Goal: Find contact information: Find contact information

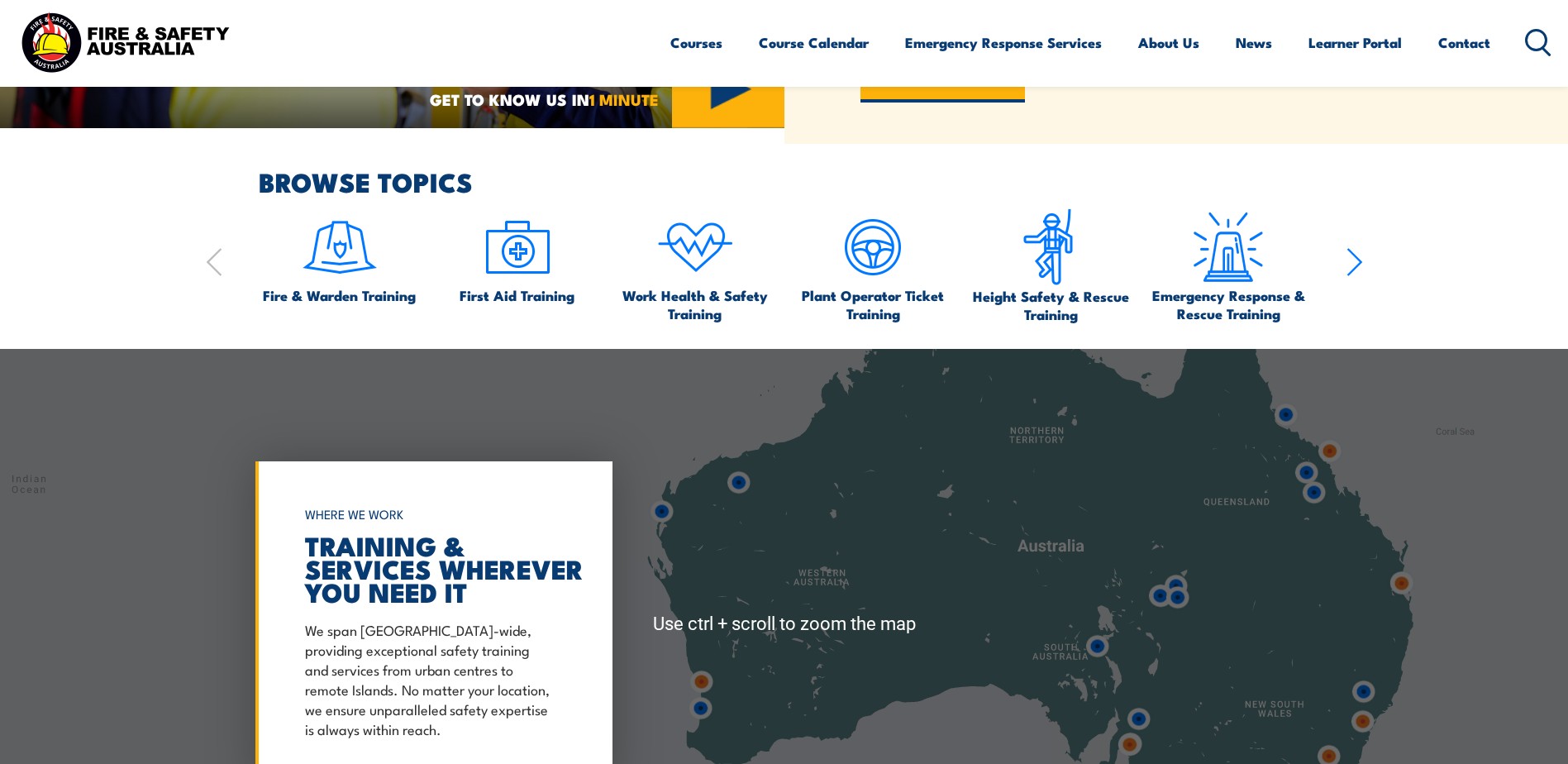
scroll to position [1240, 0]
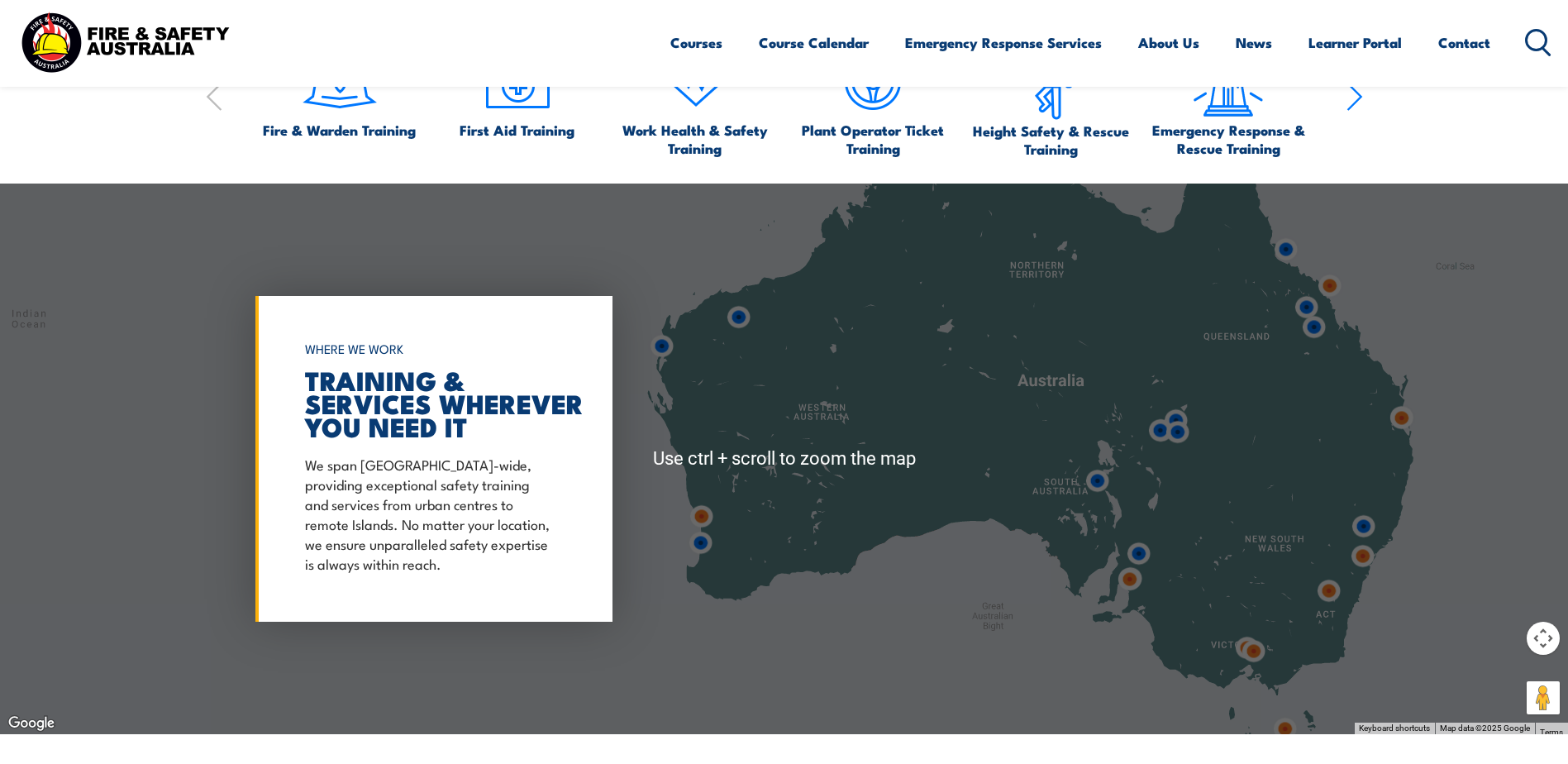
click at [1405, 546] on div at bounding box center [784, 458] width 1568 height 550
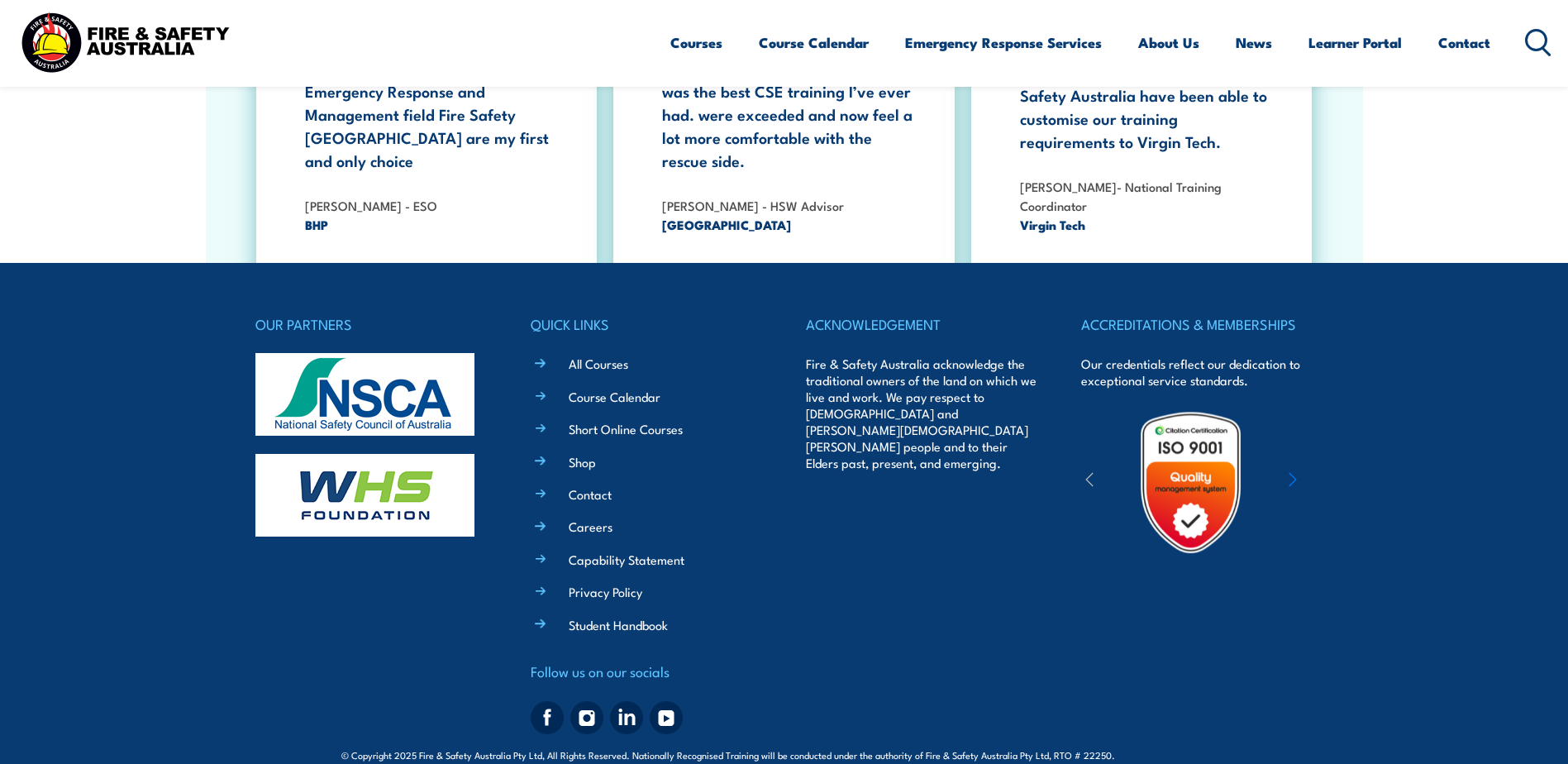
scroll to position [3024, 0]
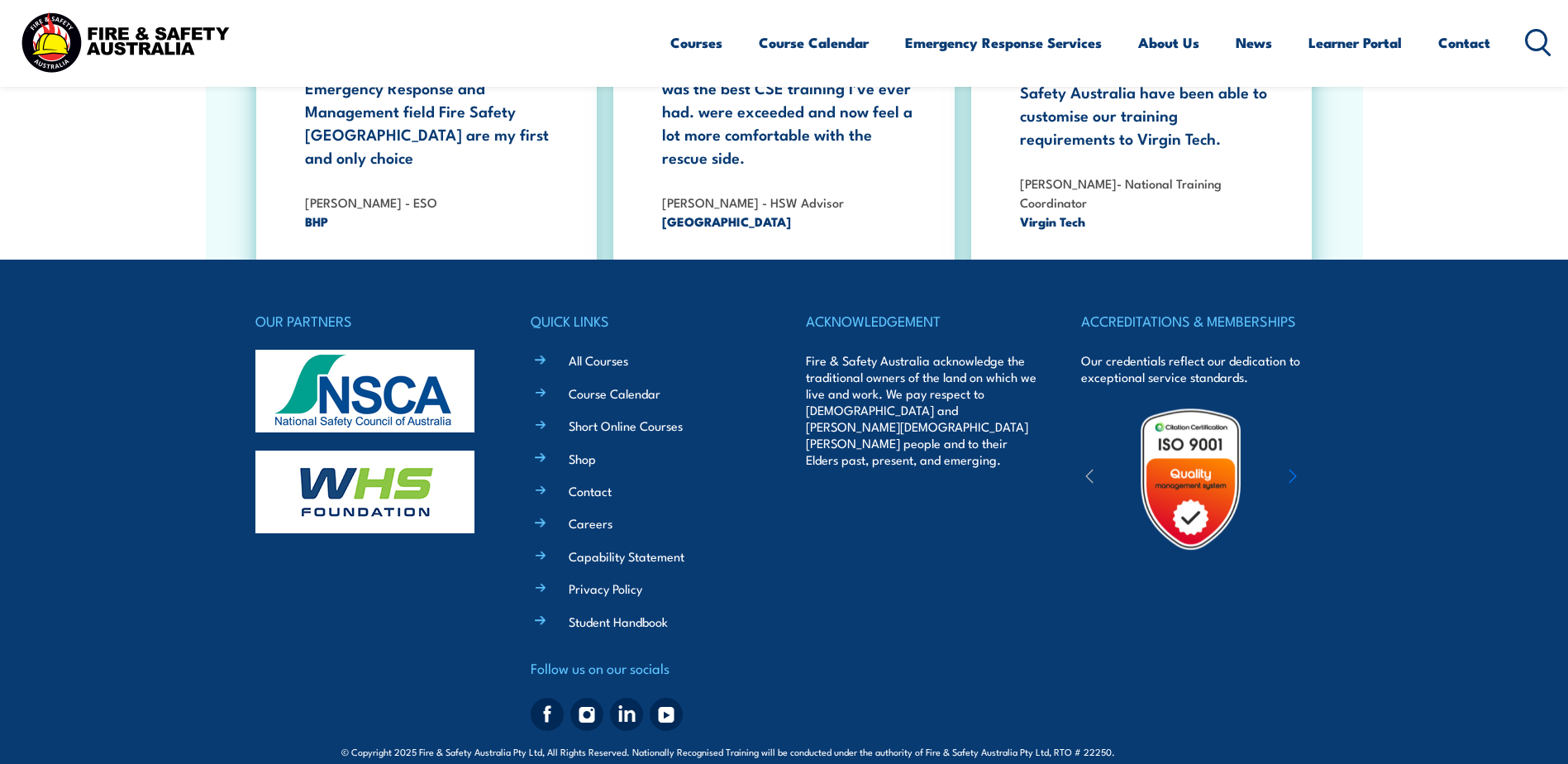
click at [592, 482] on link "Contact" at bounding box center [590, 491] width 43 height 18
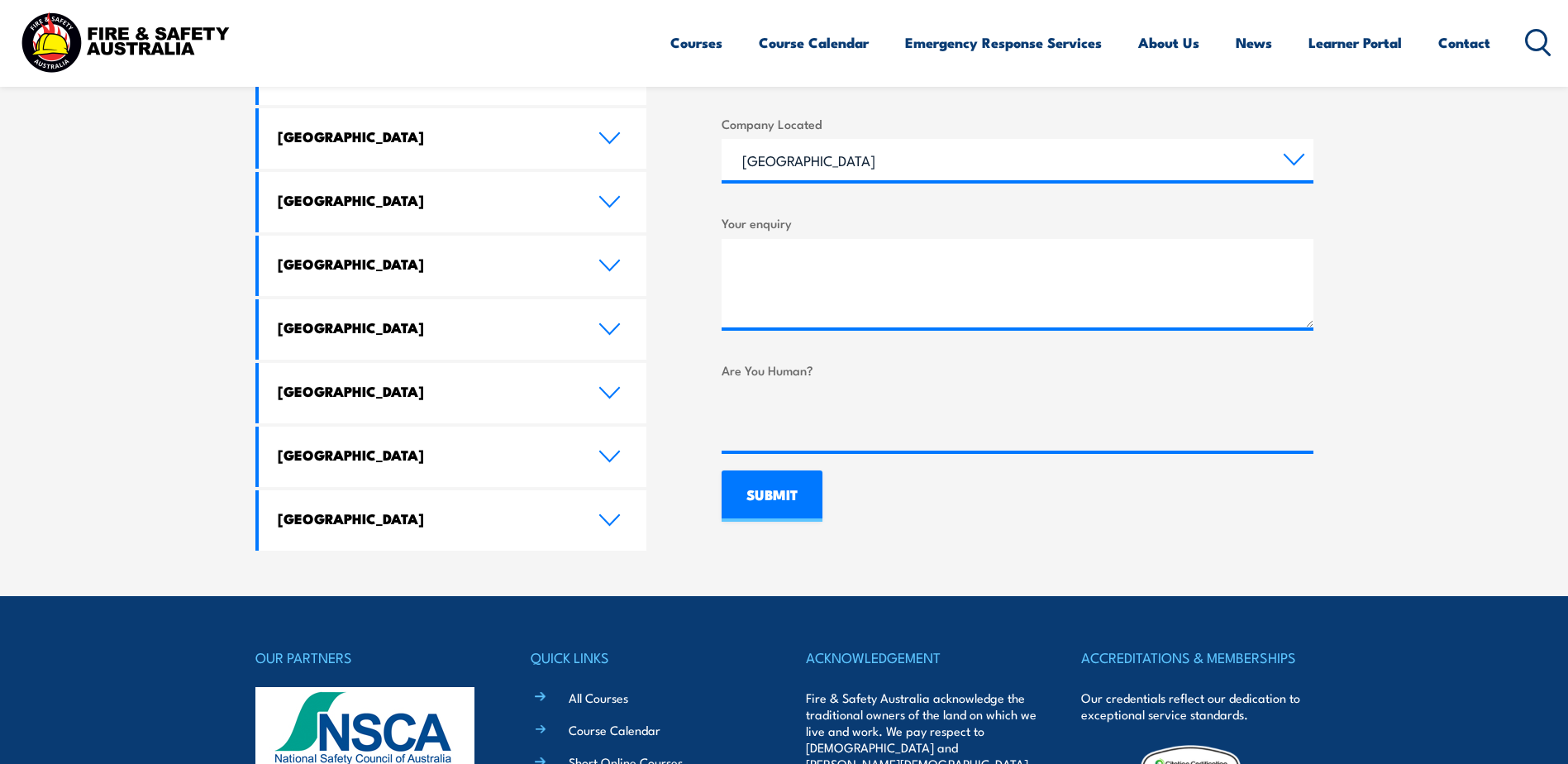
scroll to position [779, 0]
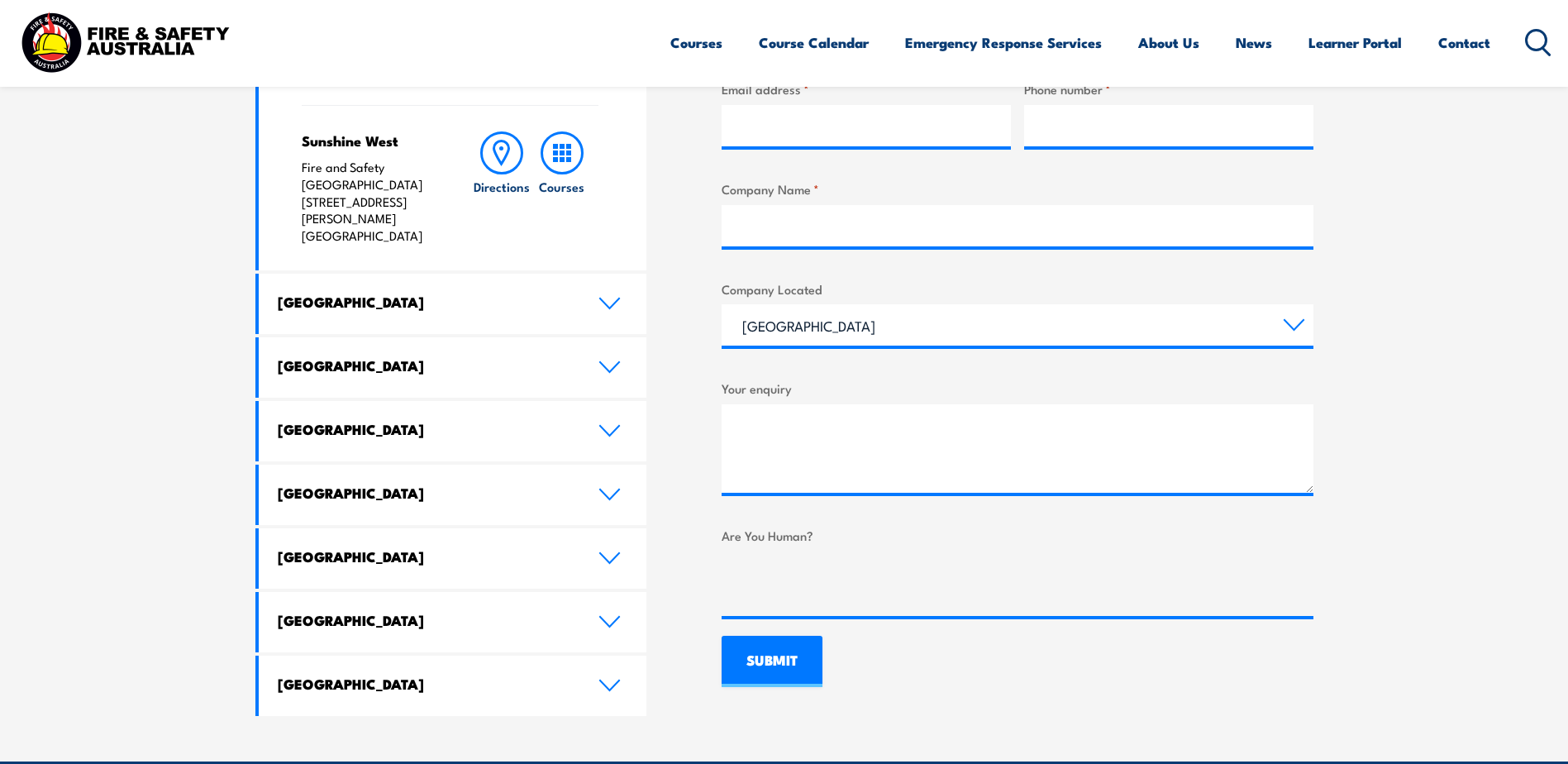
click at [605, 297] on icon at bounding box center [609, 303] width 22 height 13
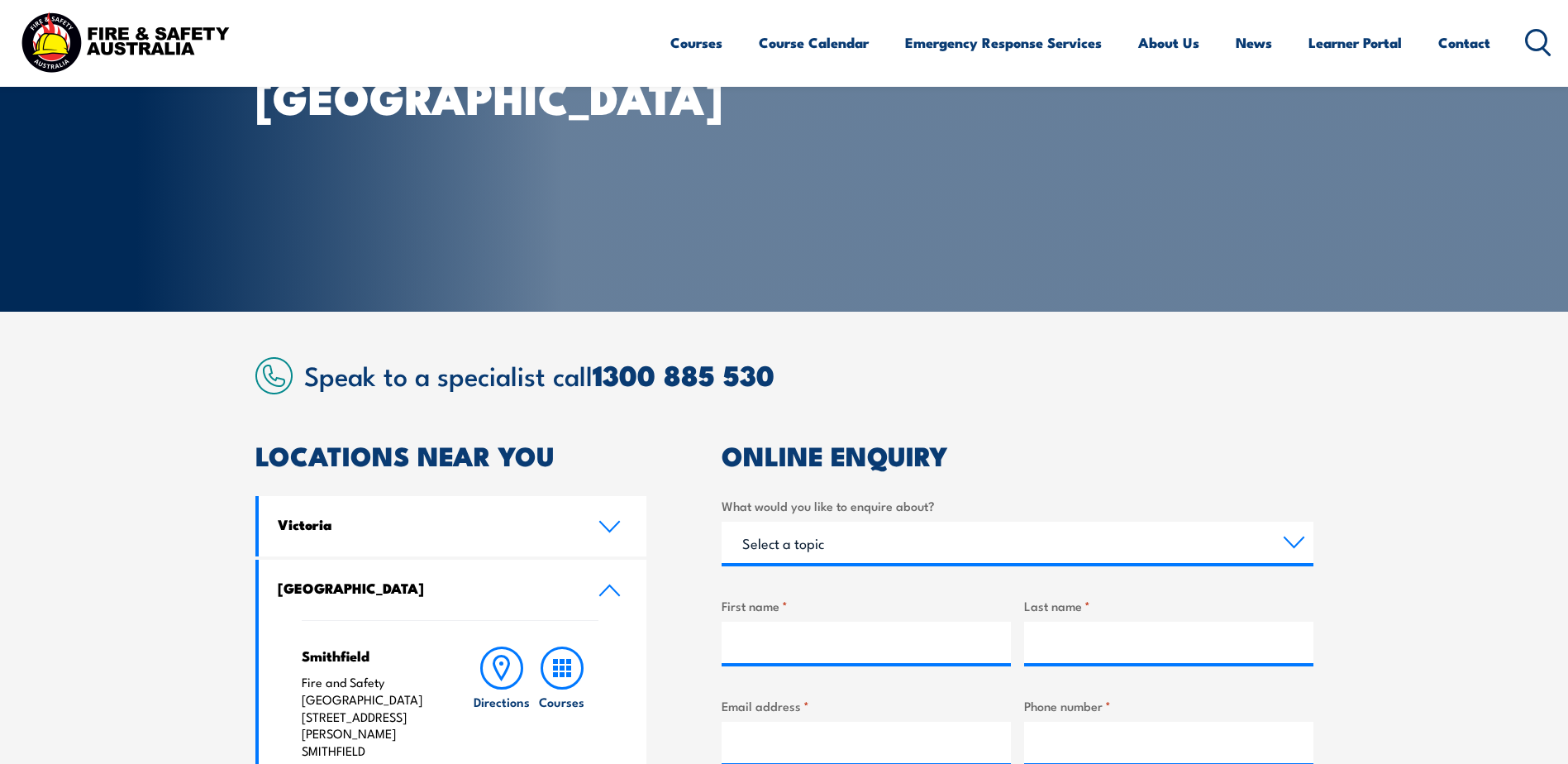
scroll to position [0, 0]
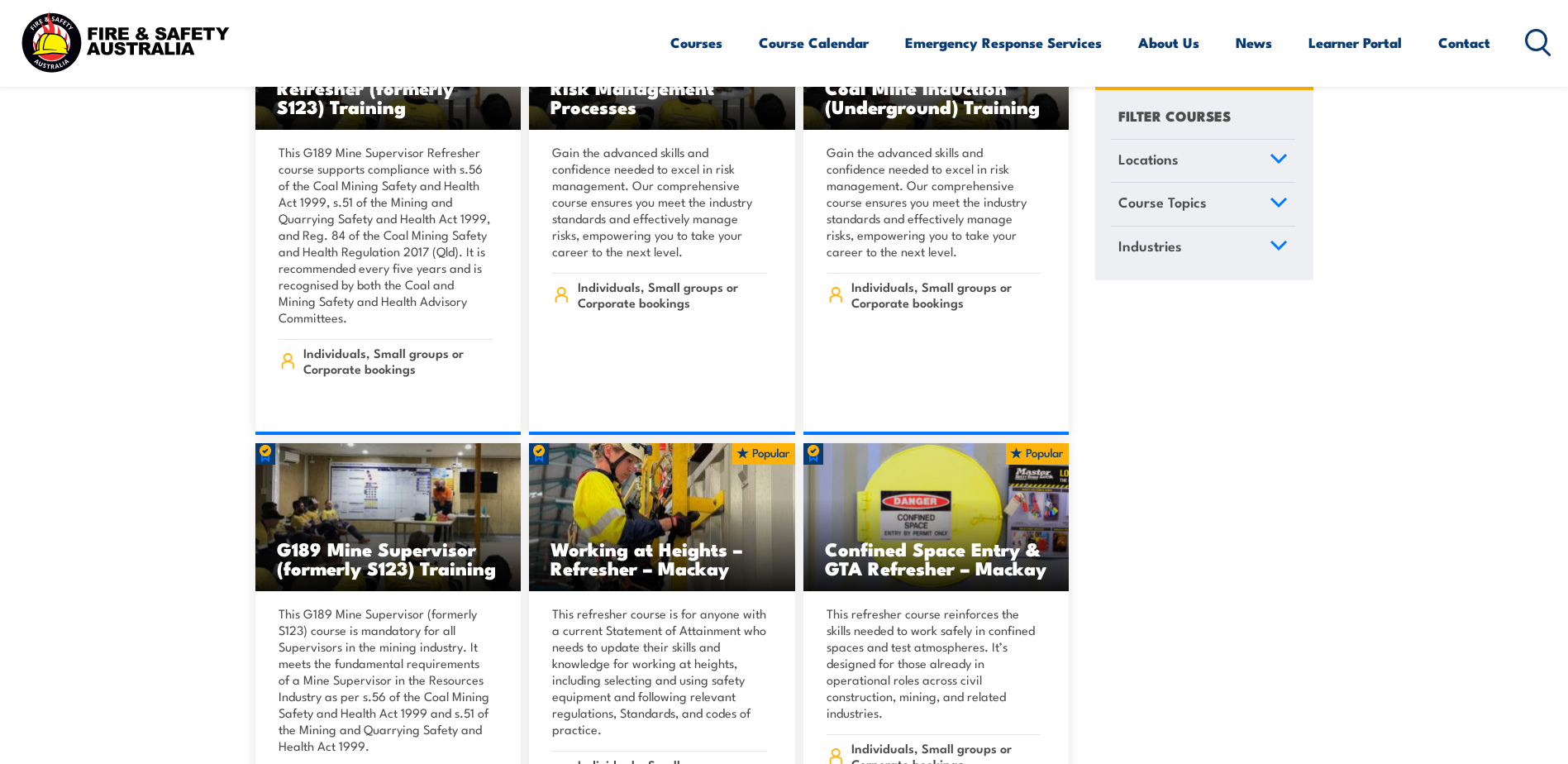
scroll to position [1157, 0]
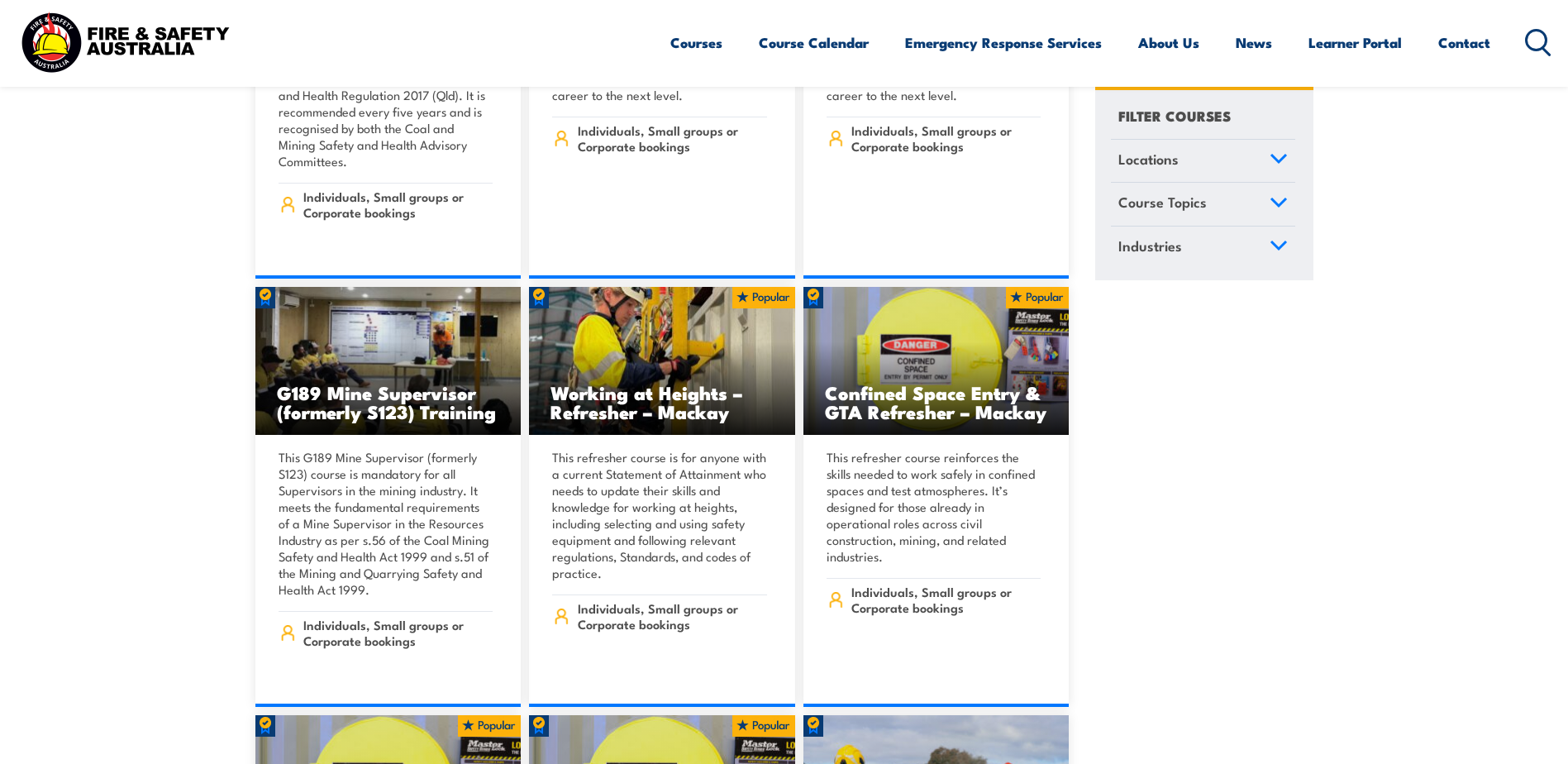
click at [1450, 43] on link "Contact" at bounding box center [1463, 43] width 52 height 44
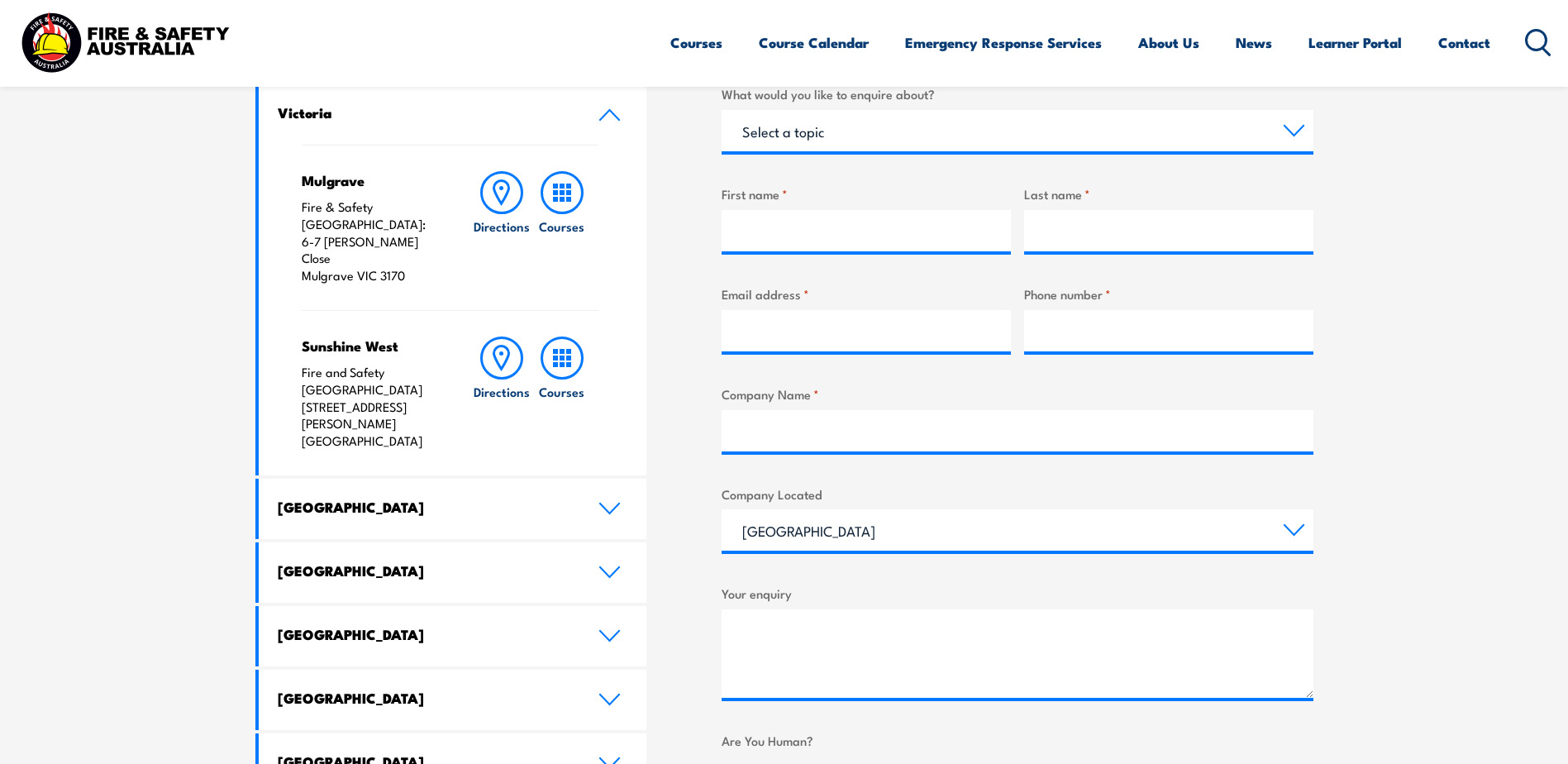
scroll to position [578, 0]
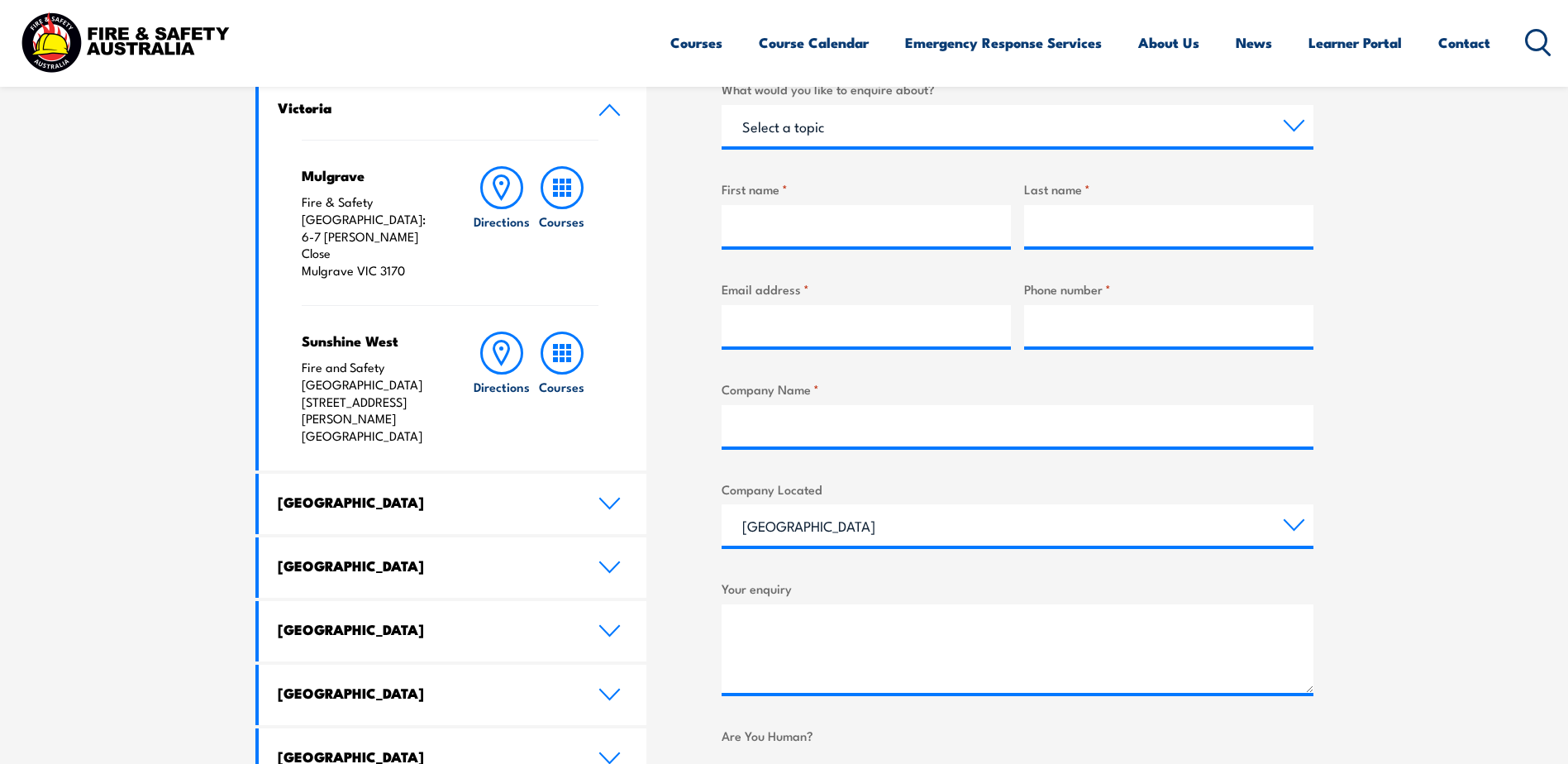
click at [604, 474] on link "[GEOGRAPHIC_DATA]" at bounding box center [452, 504] width 388 height 60
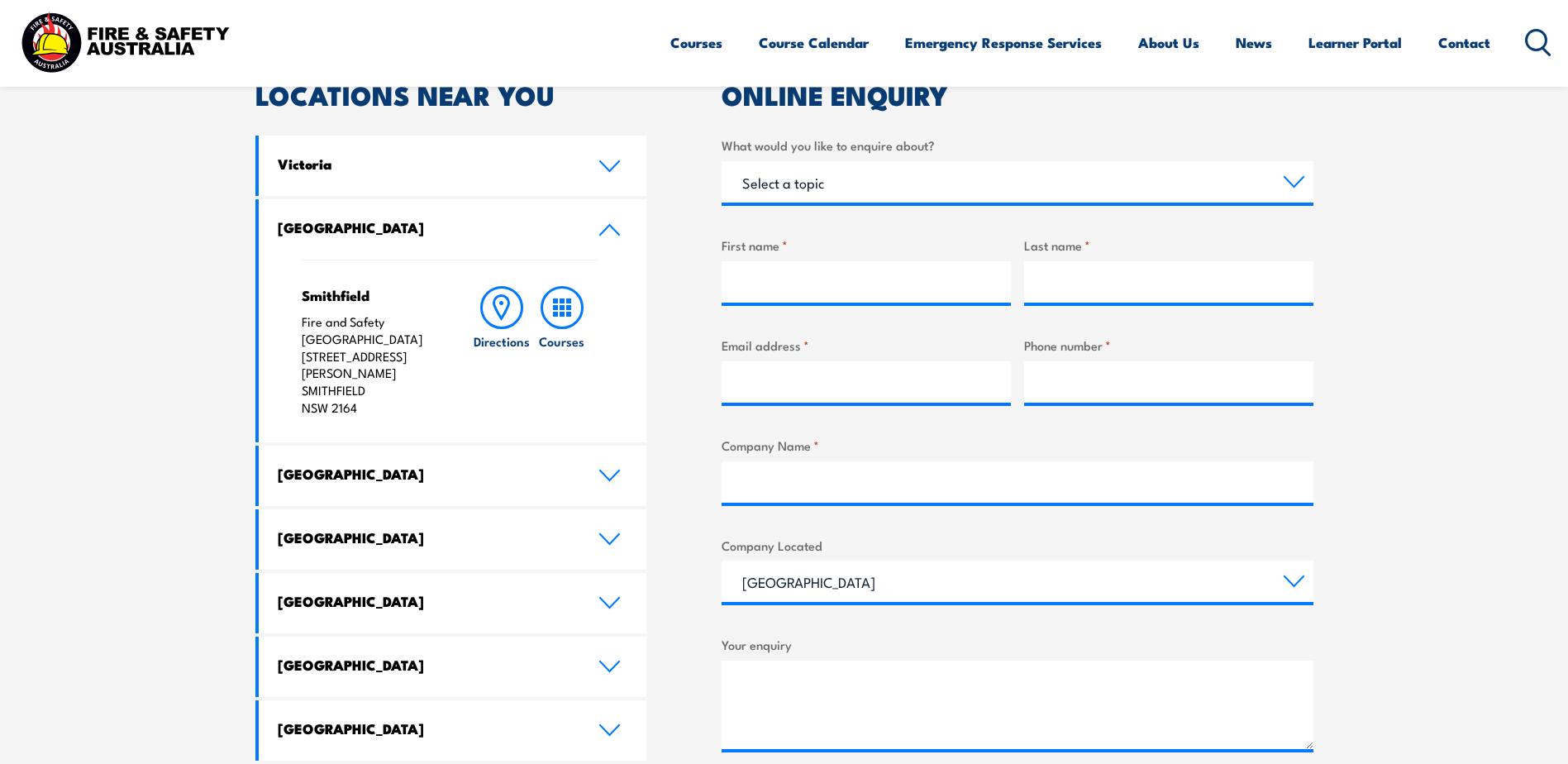
scroll to position [496, 0]
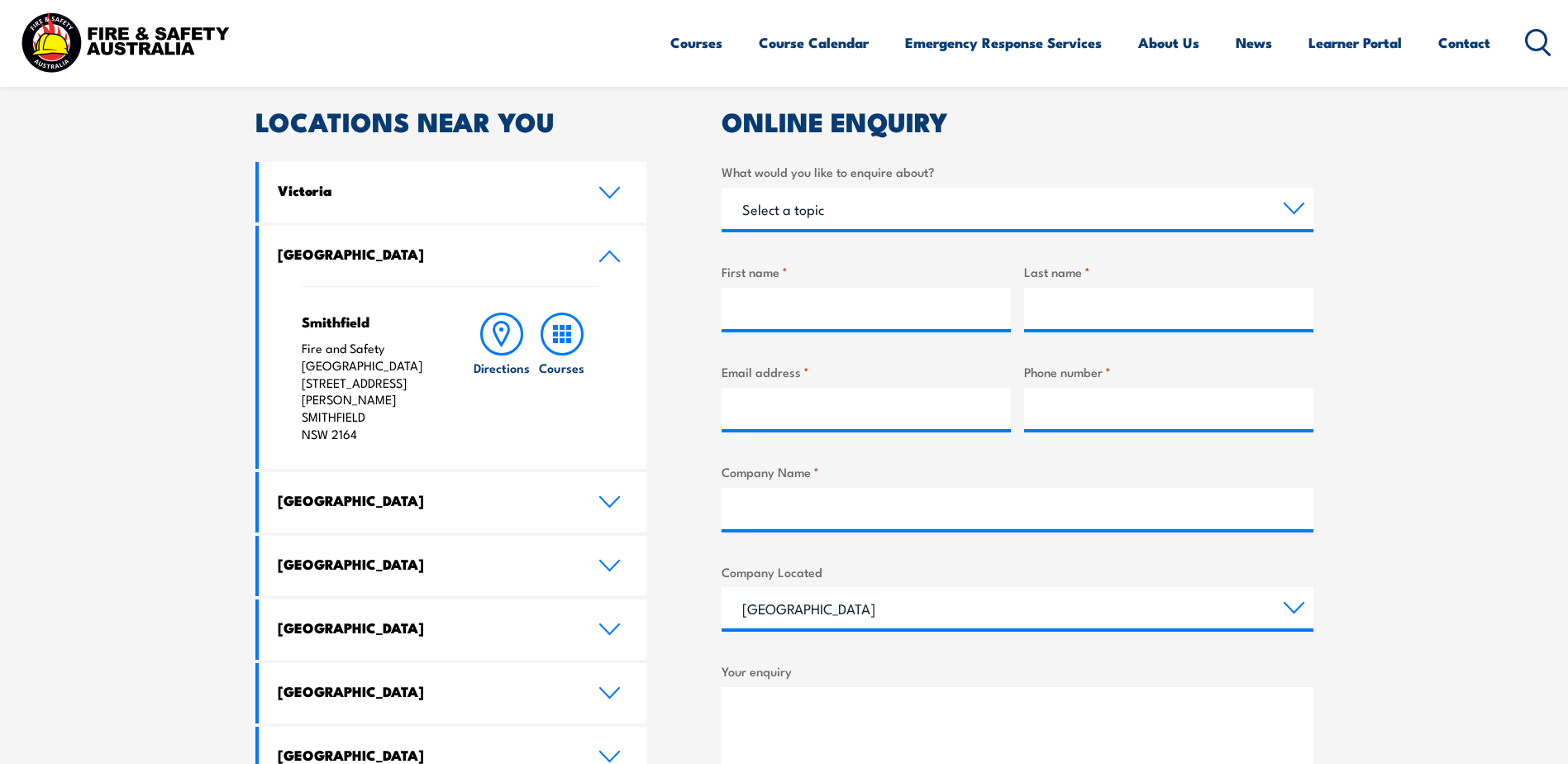
click at [508, 341] on icon at bounding box center [501, 334] width 43 height 43
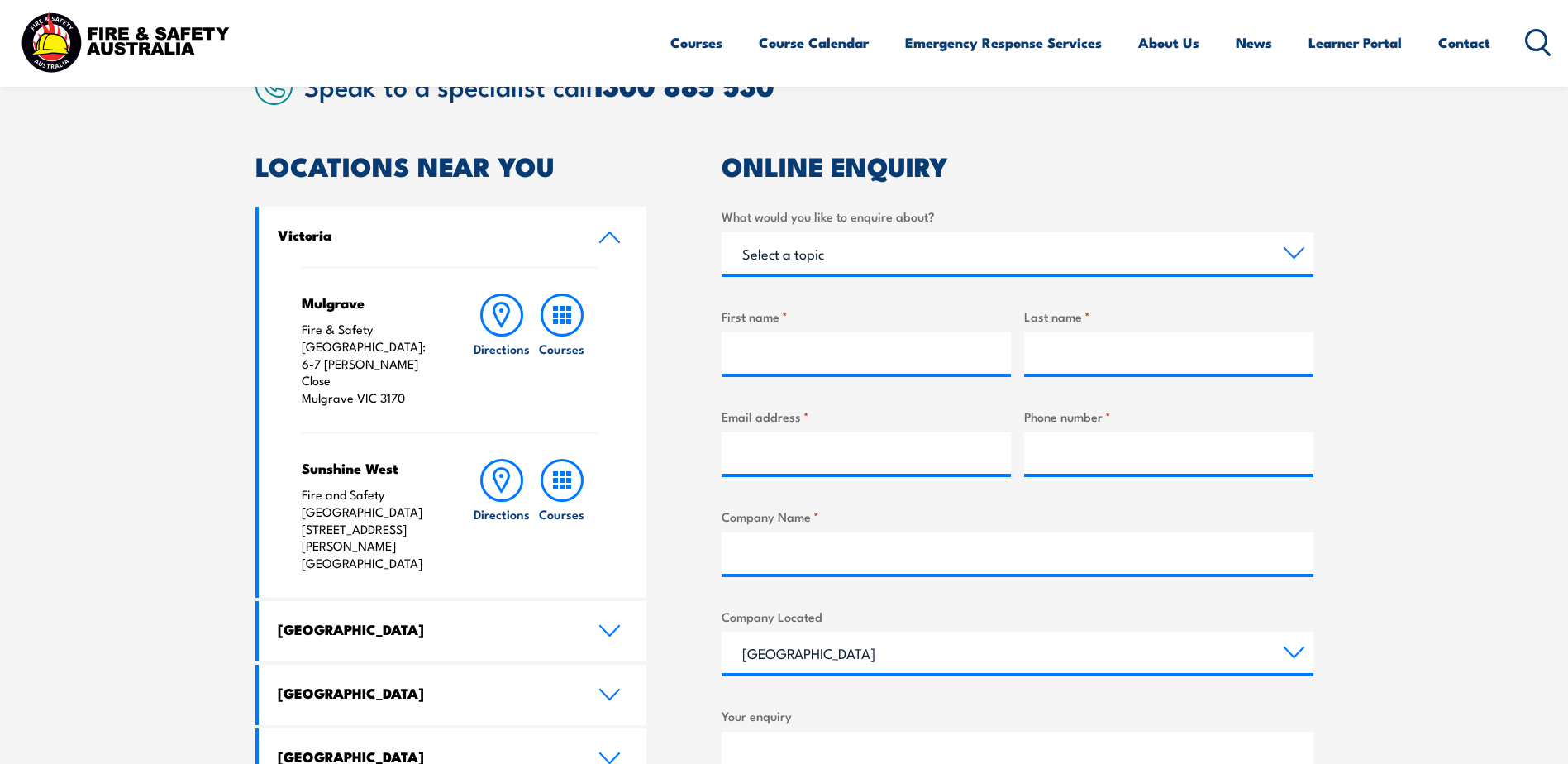
scroll to position [414, 0]
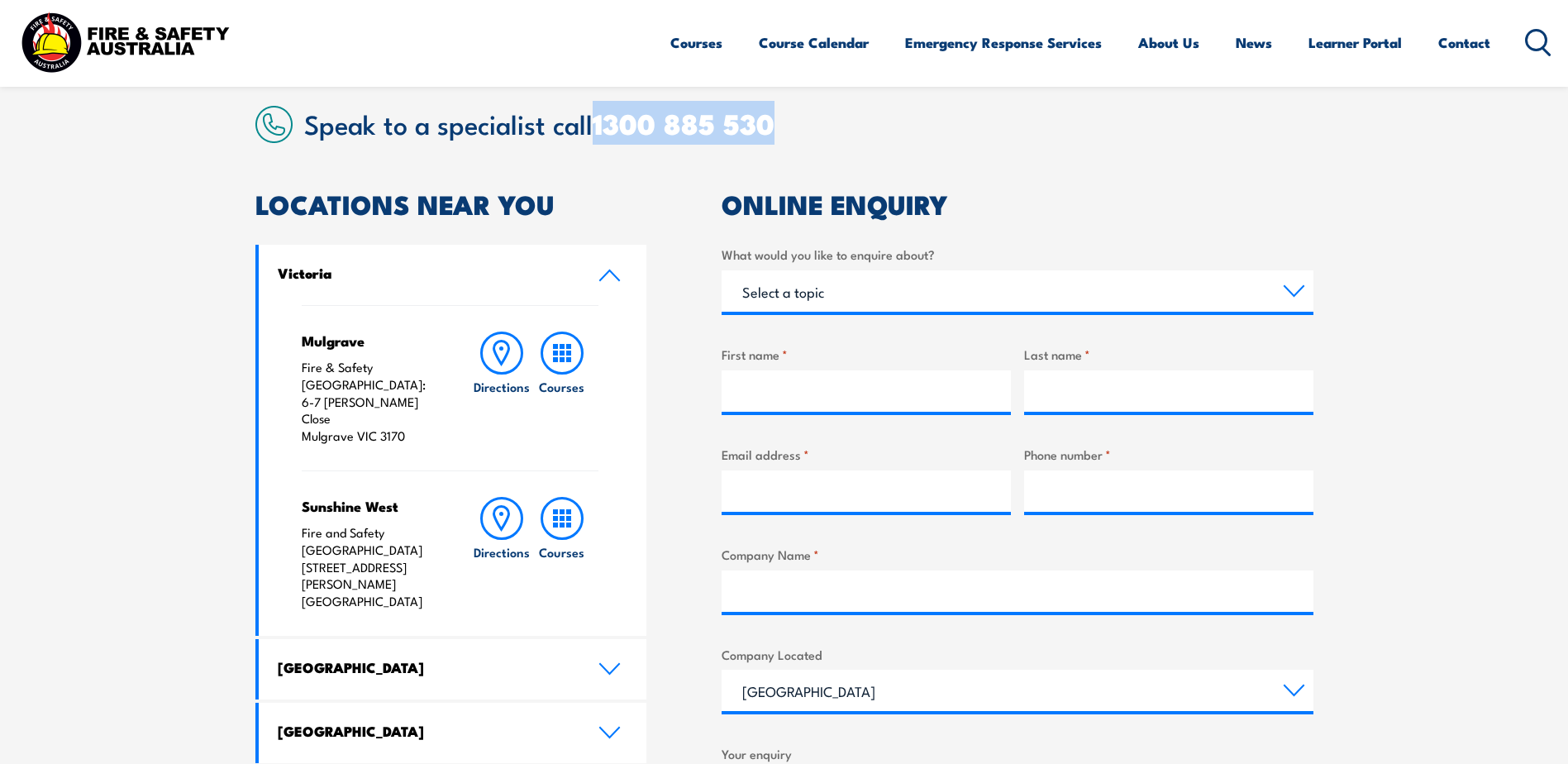
drag, startPoint x: 795, startPoint y: 124, endPoint x: 596, endPoint y: 124, distance: 199.0
click at [596, 124] on h2 "Speak to a specialist call [PHONE_NUMBER]" at bounding box center [809, 124] width 1009 height 30
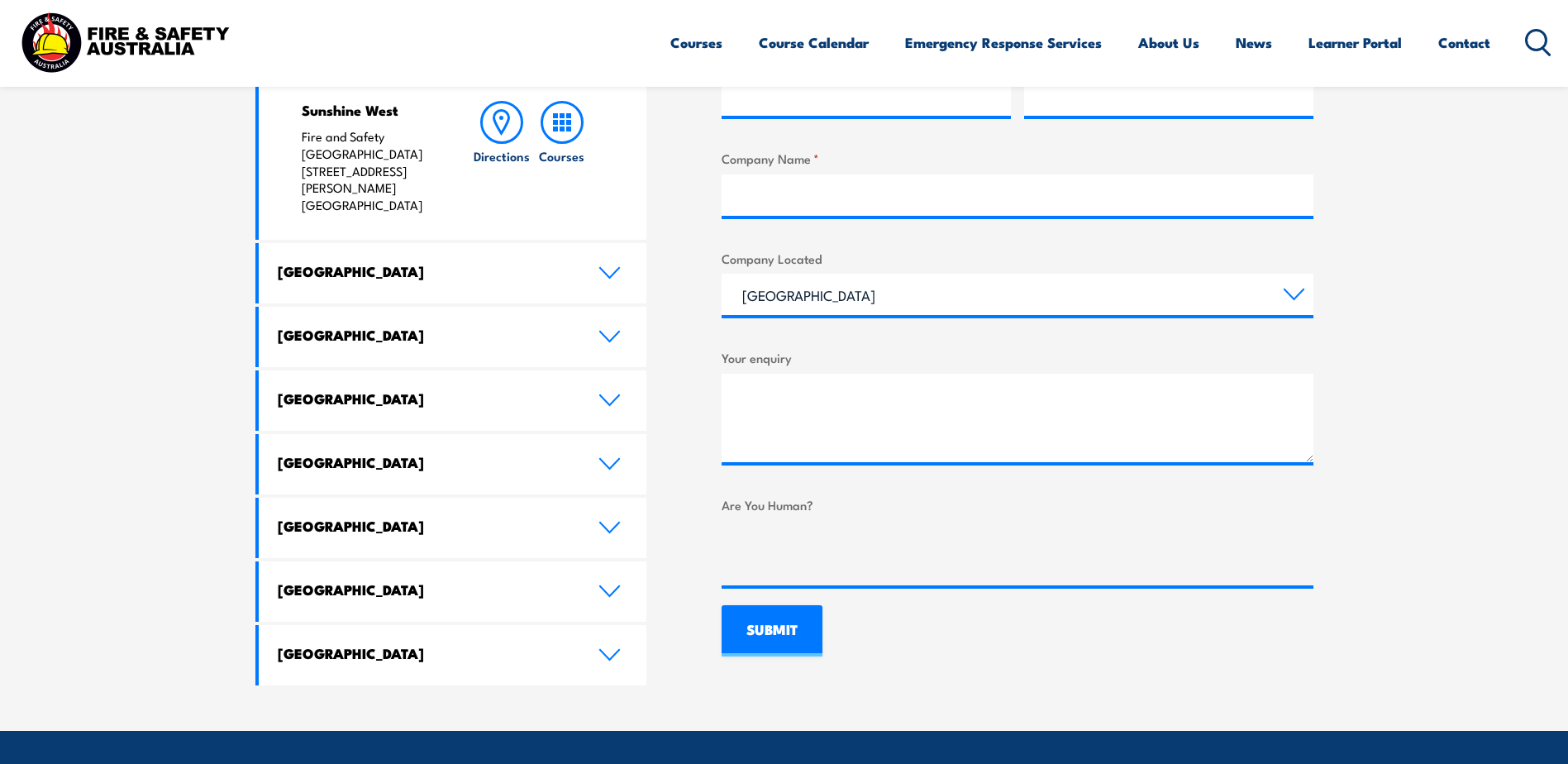
scroll to position [1074, 0]
